Goal: Find specific page/section: Find specific page/section

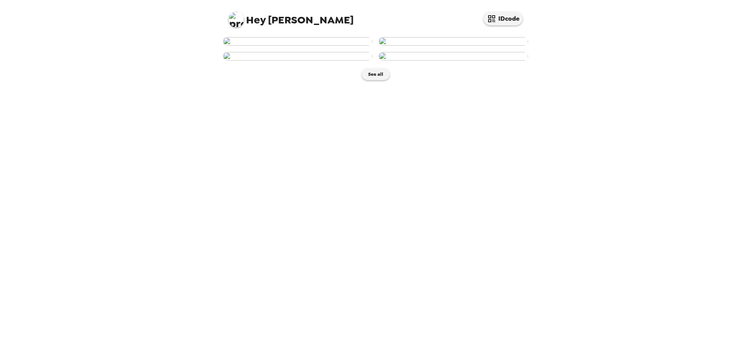
click at [298, 46] on img at bounding box center [297, 41] width 149 height 9
